Goal: Task Accomplishment & Management: Manage account settings

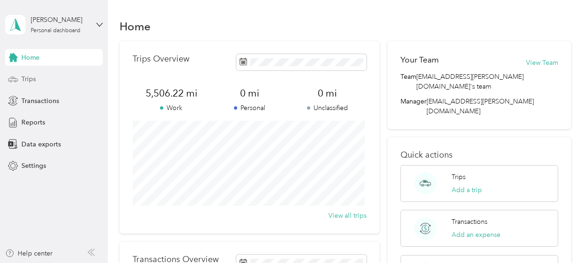
click at [34, 76] on span "Trips" at bounding box center [28, 79] width 14 height 10
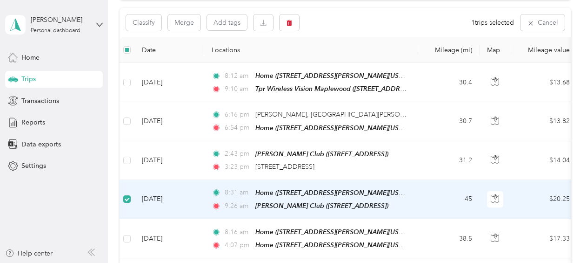
scroll to position [92, 0]
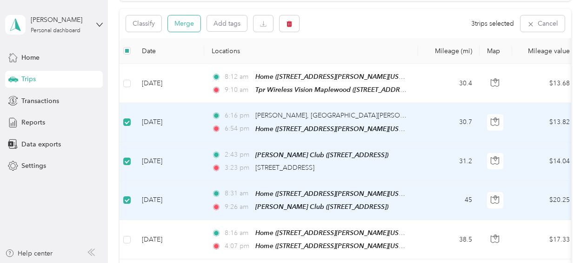
click at [190, 25] on button "Merge" at bounding box center [184, 23] width 33 height 16
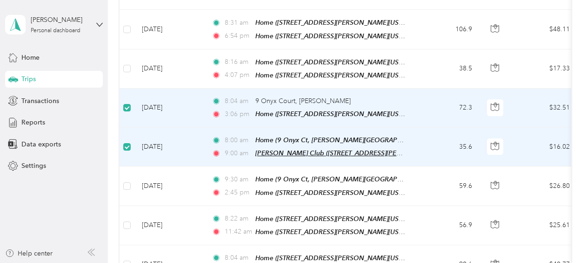
scroll to position [139, 0]
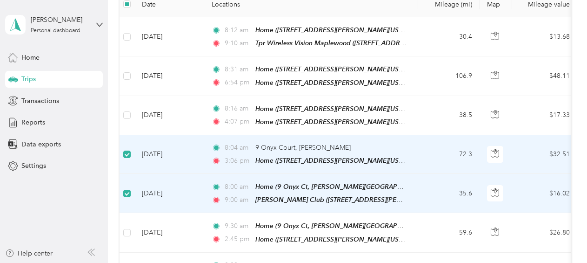
click at [129, 143] on td at bounding box center [127, 154] width 15 height 39
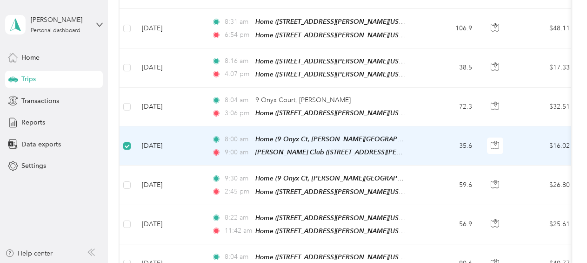
scroll to position [0, 0]
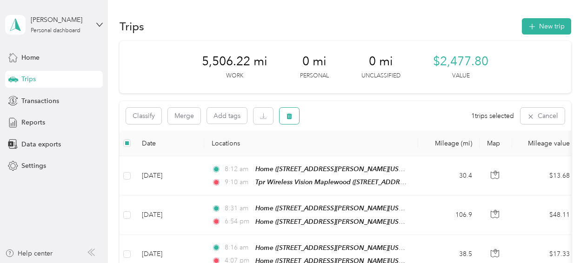
click at [287, 113] on icon "button" at bounding box center [289, 116] width 7 height 7
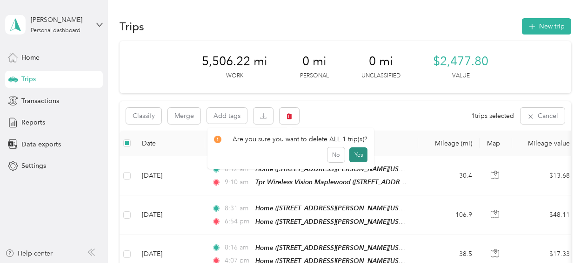
click at [360, 152] on button "Yes" at bounding box center [359, 154] width 18 height 15
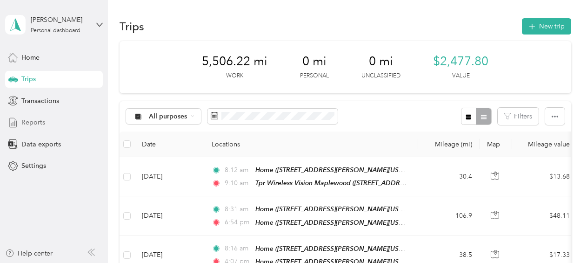
click at [21, 114] on div "Reports" at bounding box center [54, 122] width 98 height 17
